Goal: Information Seeking & Learning: Learn about a topic

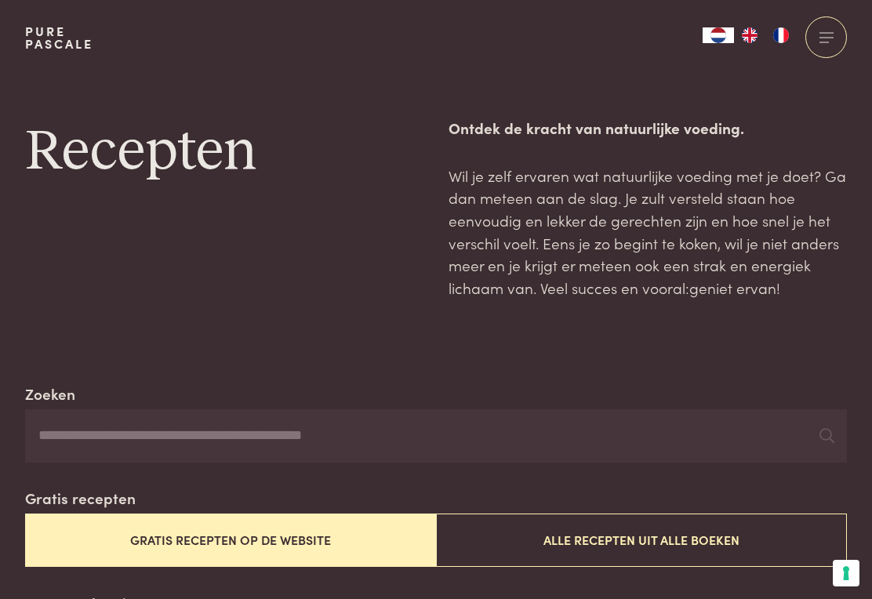
click at [258, 541] on button "Gratis recepten op de website" at bounding box center [230, 540] width 411 height 53
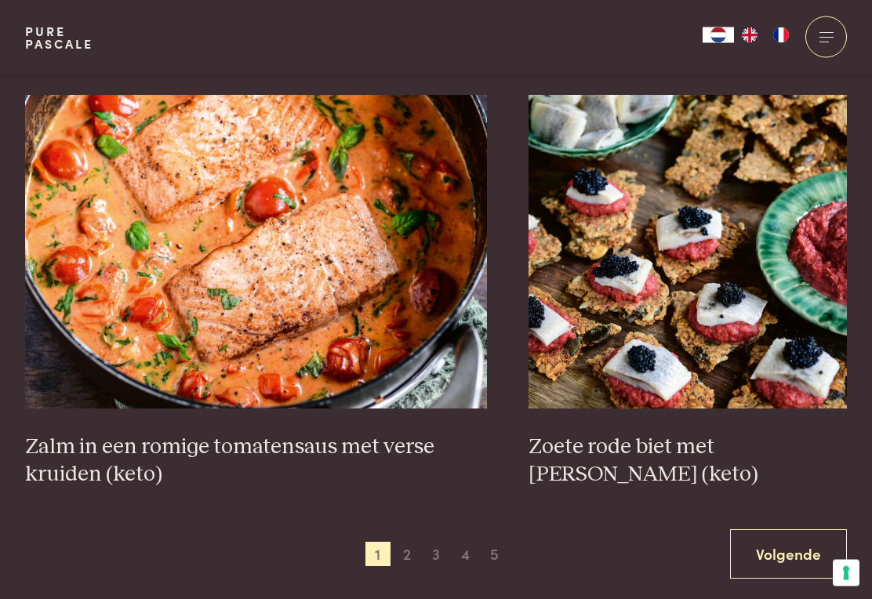
scroll to position [2690, 0]
click at [235, 434] on h3 "Zalm in een romige tomatensaus met verse kruiden (keto)" at bounding box center [256, 461] width 462 height 54
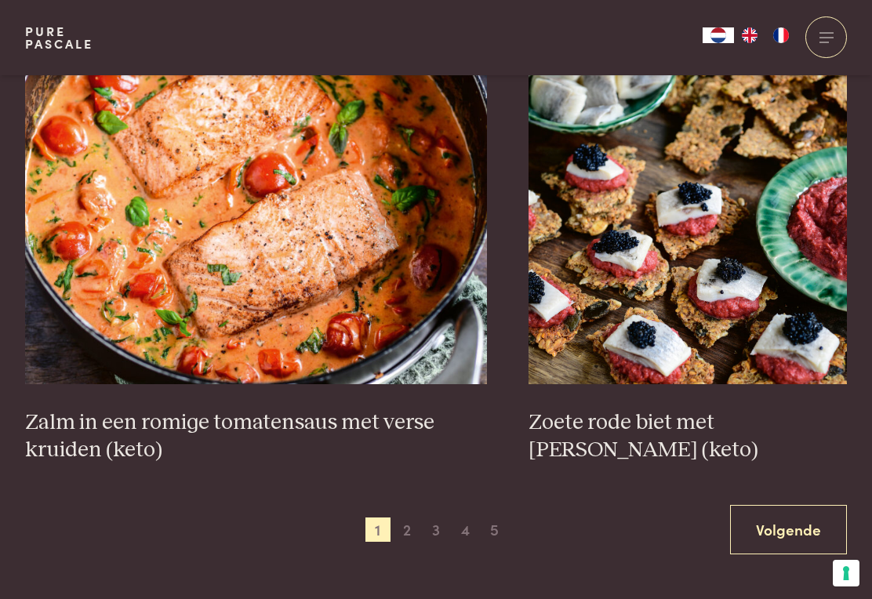
click at [415, 526] on span "2" at bounding box center [407, 530] width 25 height 25
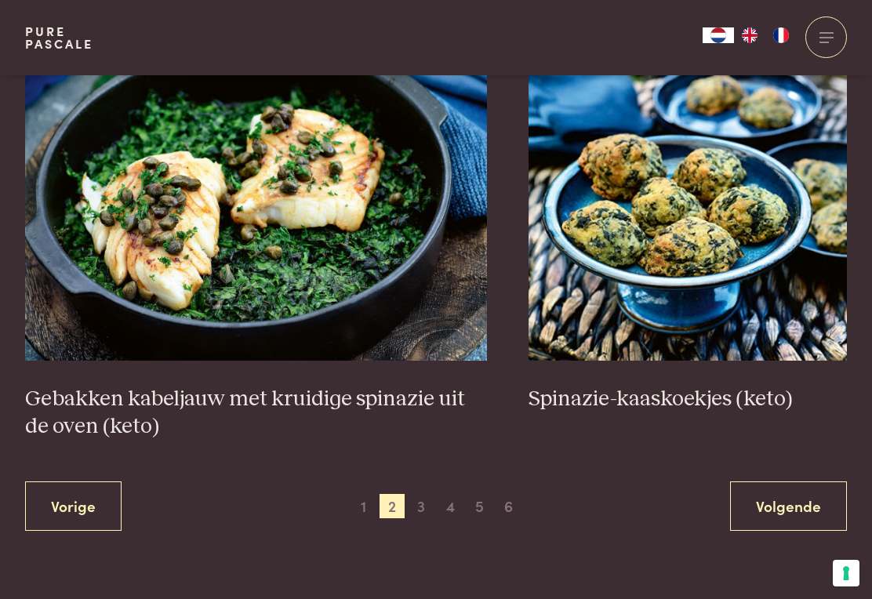
scroll to position [2738, 0]
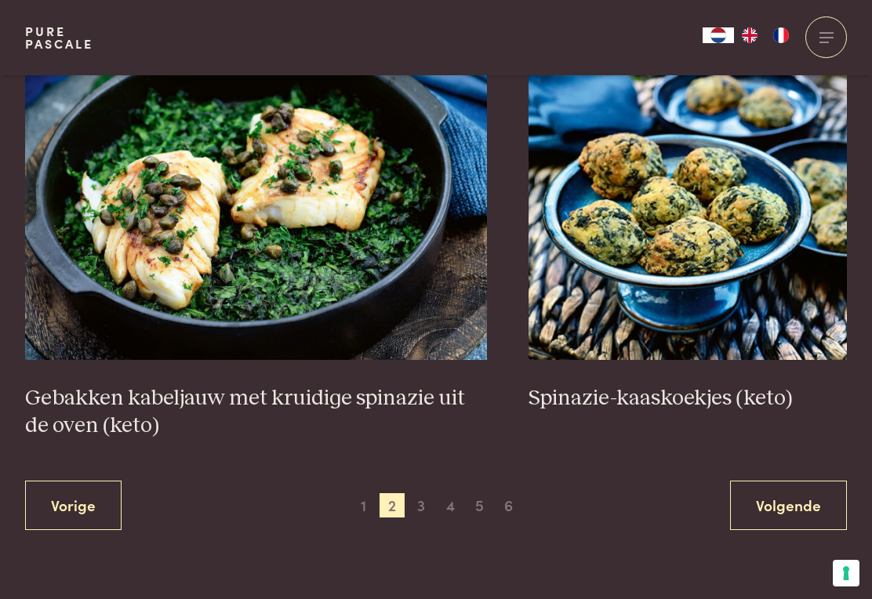
click at [424, 505] on span "3" at bounding box center [421, 506] width 25 height 25
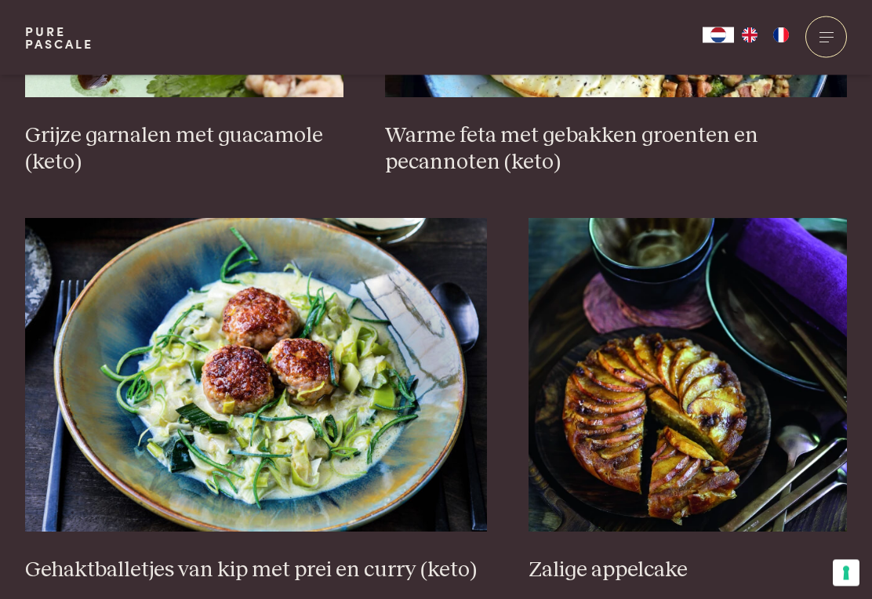
scroll to position [2646, 0]
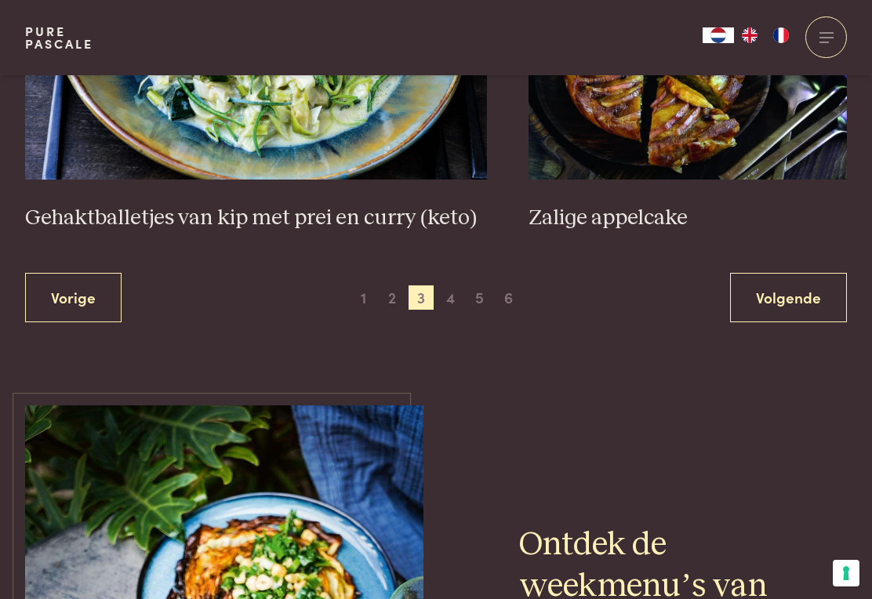
click at [454, 286] on span "4" at bounding box center [451, 298] width 25 height 25
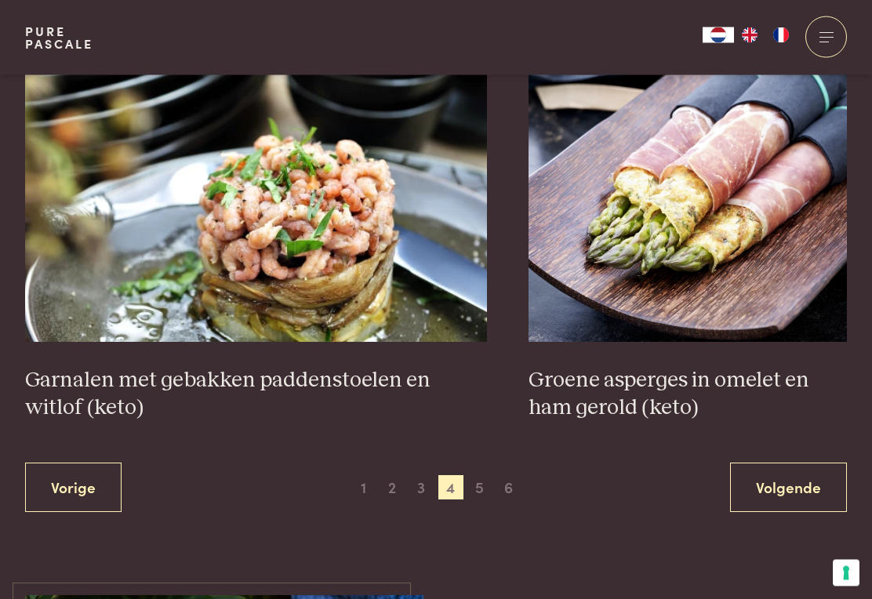
scroll to position [2756, 0]
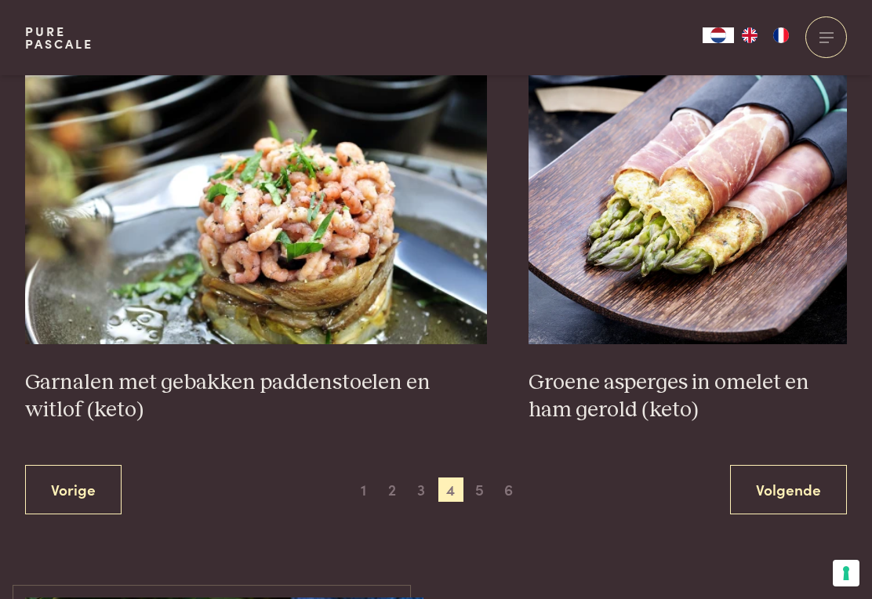
click at [489, 478] on span "5" at bounding box center [480, 490] width 25 height 25
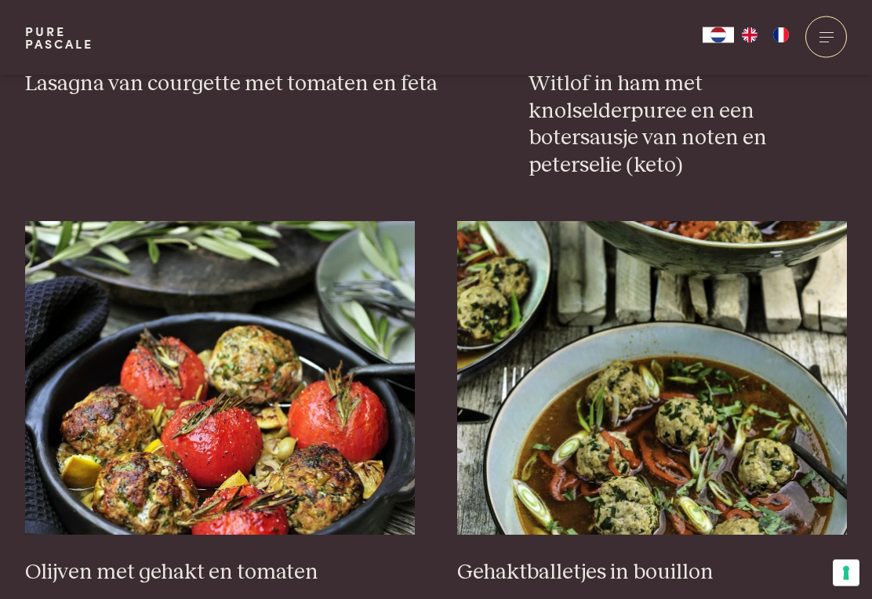
scroll to position [1777, 0]
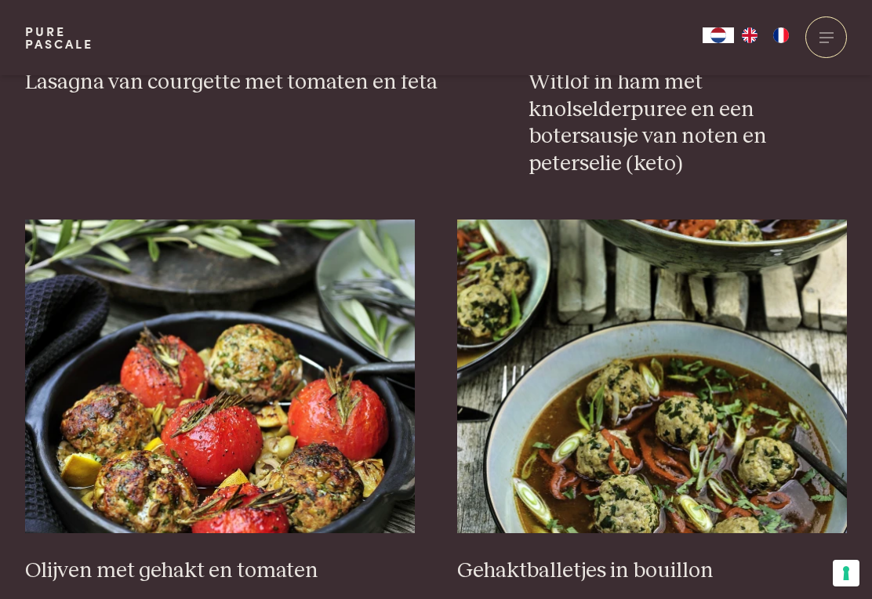
click at [828, 206] on div "Groenten met een dikke saus van bloemkoolpuree Kippenburgers met paksoi Noten-e…" at bounding box center [436, 216] width 822 height 2657
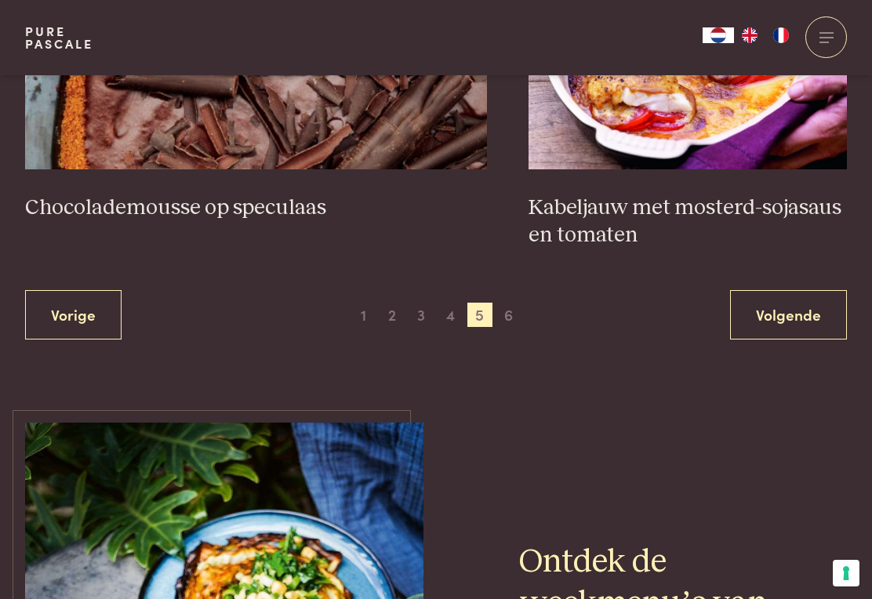
scroll to position [2985, 0]
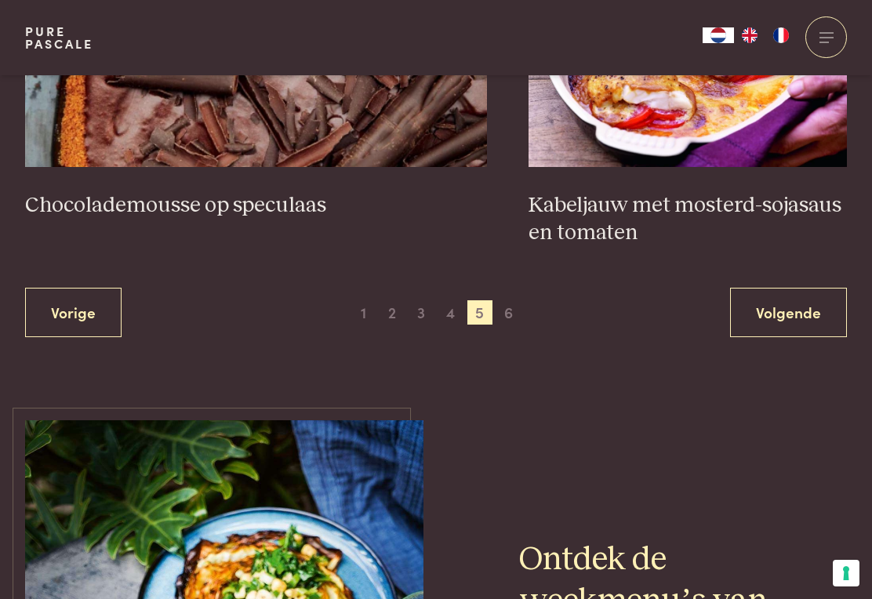
click at [518, 301] on span "6" at bounding box center [509, 313] width 25 height 25
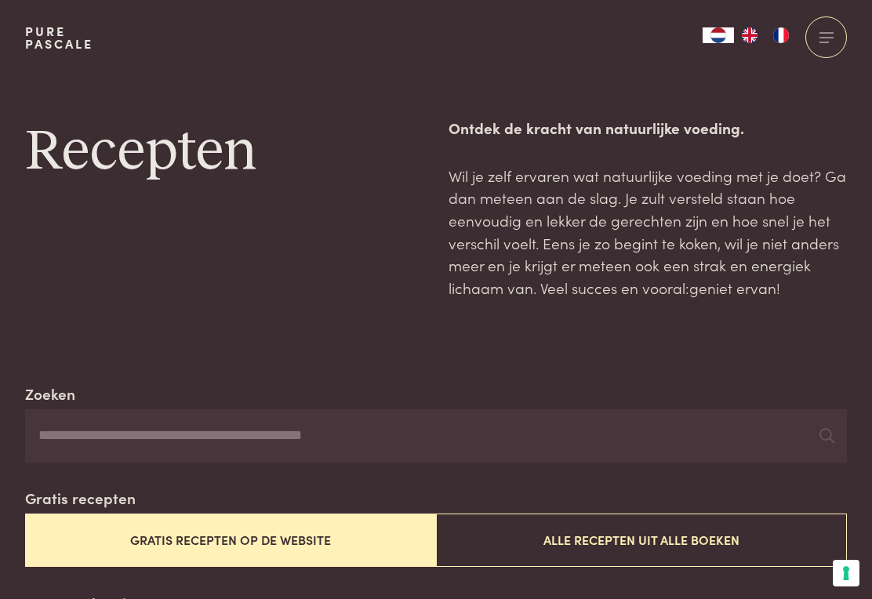
scroll to position [2709, 0]
